Goal: Task Accomplishment & Management: Manage account settings

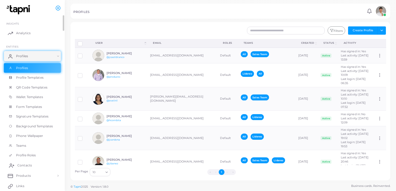
click at [25, 162] on link "Contacts" at bounding box center [32, 166] width 57 height 10
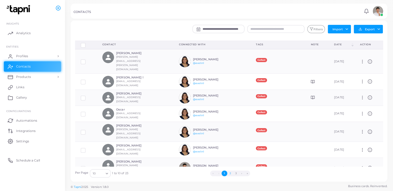
click at [230, 172] on button "2" at bounding box center [230, 174] width 6 height 6
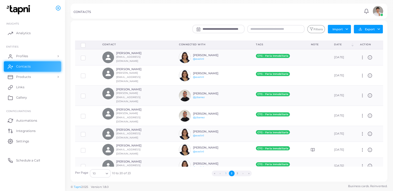
click at [225, 173] on button "1" at bounding box center [226, 174] width 6 height 6
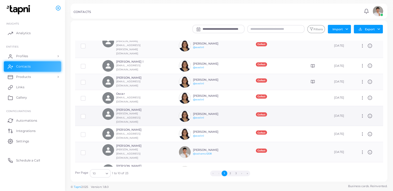
scroll to position [45, 0]
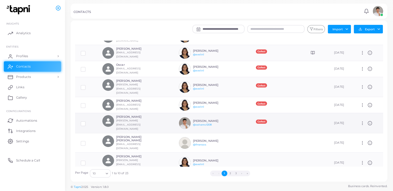
click at [369, 124] on line at bounding box center [369, 124] width 0 height 1
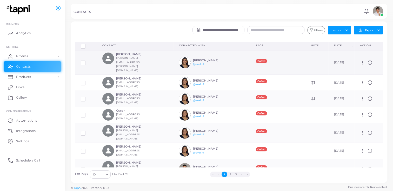
scroll to position [0, 0]
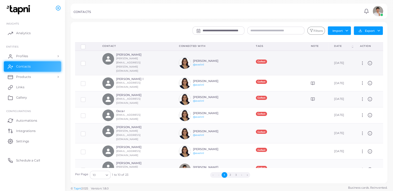
click at [87, 62] on label at bounding box center [87, 62] width 0 height 0
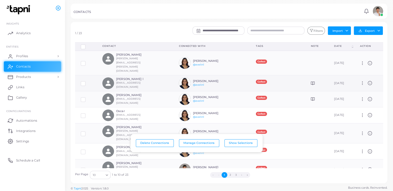
click at [87, 82] on label at bounding box center [87, 82] width 0 height 0
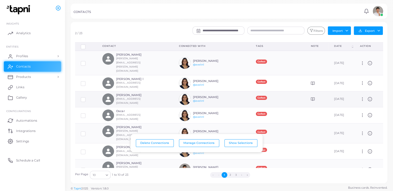
click at [87, 98] on label at bounding box center [87, 98] width 0 height 0
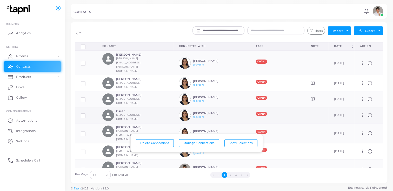
click at [87, 114] on label at bounding box center [87, 114] width 0 height 0
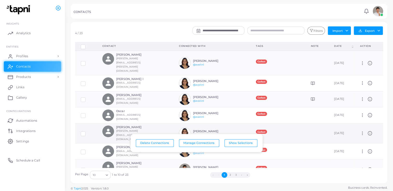
click at [83, 124] on td at bounding box center [86, 134] width 22 height 20
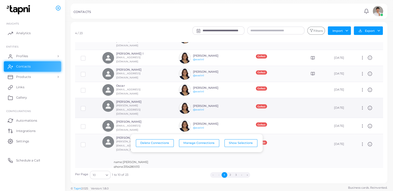
scroll to position [26, 0]
click at [80, 98] on td at bounding box center [86, 108] width 22 height 20
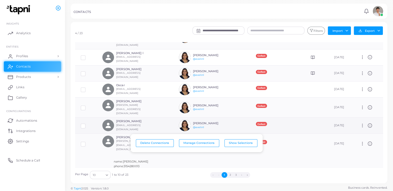
click at [87, 124] on label at bounding box center [87, 124] width 0 height 0
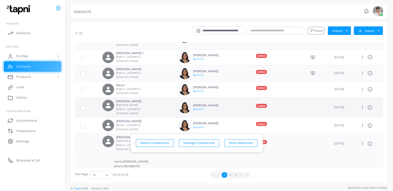
click at [87, 106] on label at bounding box center [87, 106] width 0 height 0
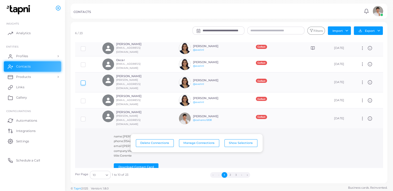
scroll to position [52, 0]
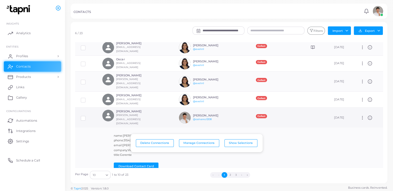
click at [87, 116] on label at bounding box center [87, 116] width 0 height 0
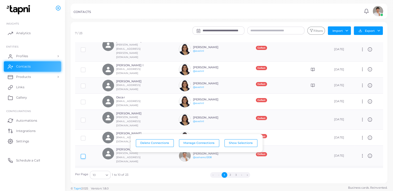
scroll to position [0, 0]
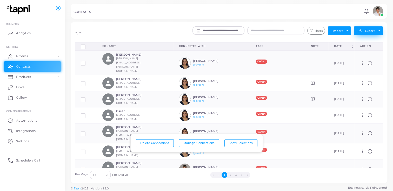
click at [375, 29] on button "Export" at bounding box center [367, 30] width 29 height 9
click at [364, 41] on link "Export to XLSX" at bounding box center [367, 42] width 50 height 8
